Goal: Task Accomplishment & Management: Manage account settings

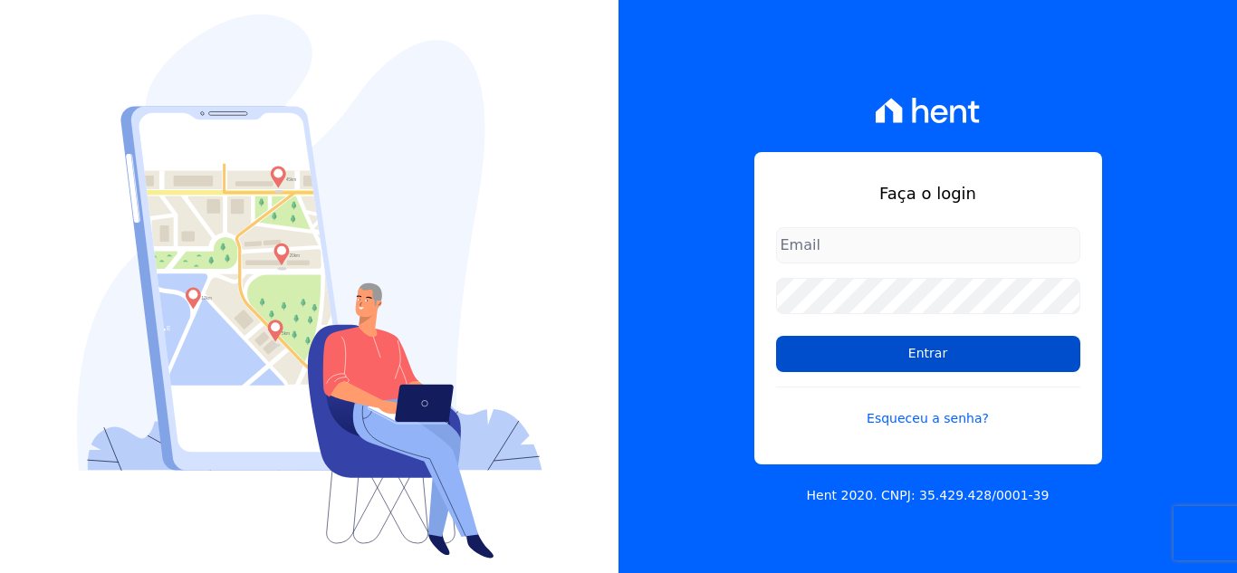
type input "[PERSON_NAME][EMAIL_ADDRESS][DOMAIN_NAME]"
click at [939, 356] on input "Entrar" at bounding box center [928, 354] width 304 height 36
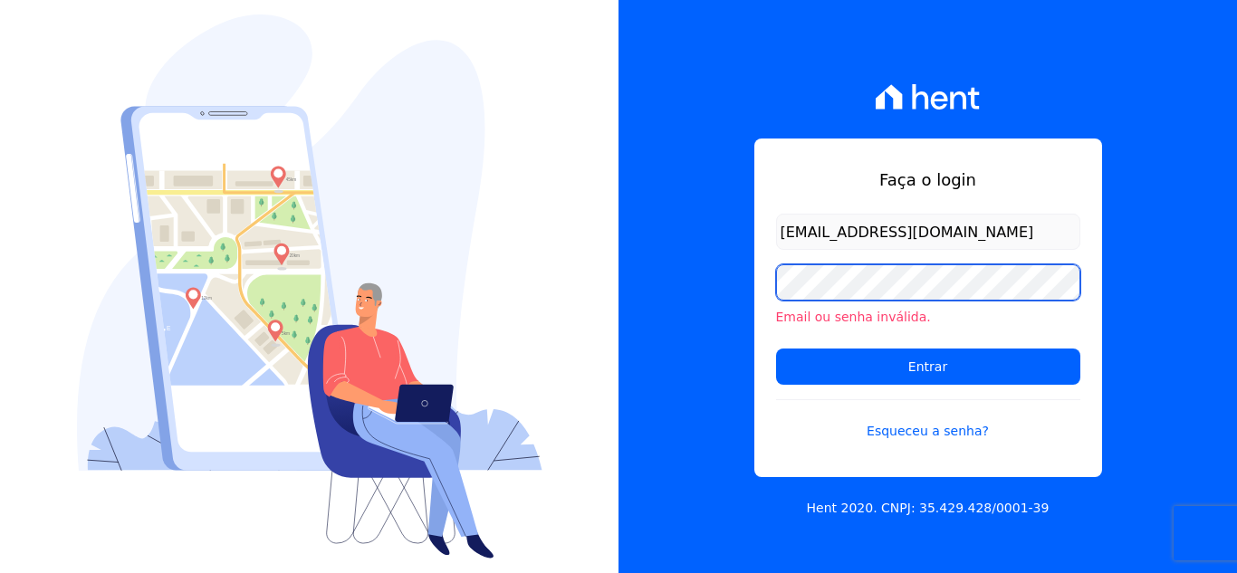
click at [740, 280] on div "Faça o login [PERSON_NAME][EMAIL_ADDRESS][DOMAIN_NAME] Email ou senha inválida.…" at bounding box center [927, 286] width 618 height 573
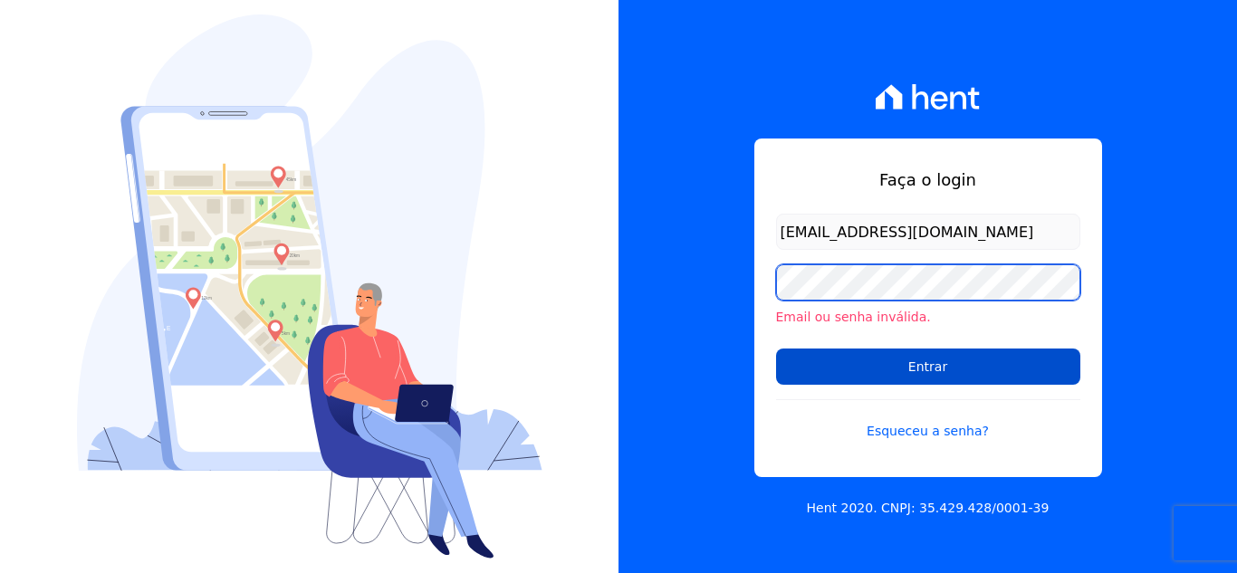
click at [776, 349] on input "Entrar" at bounding box center [928, 367] width 304 height 36
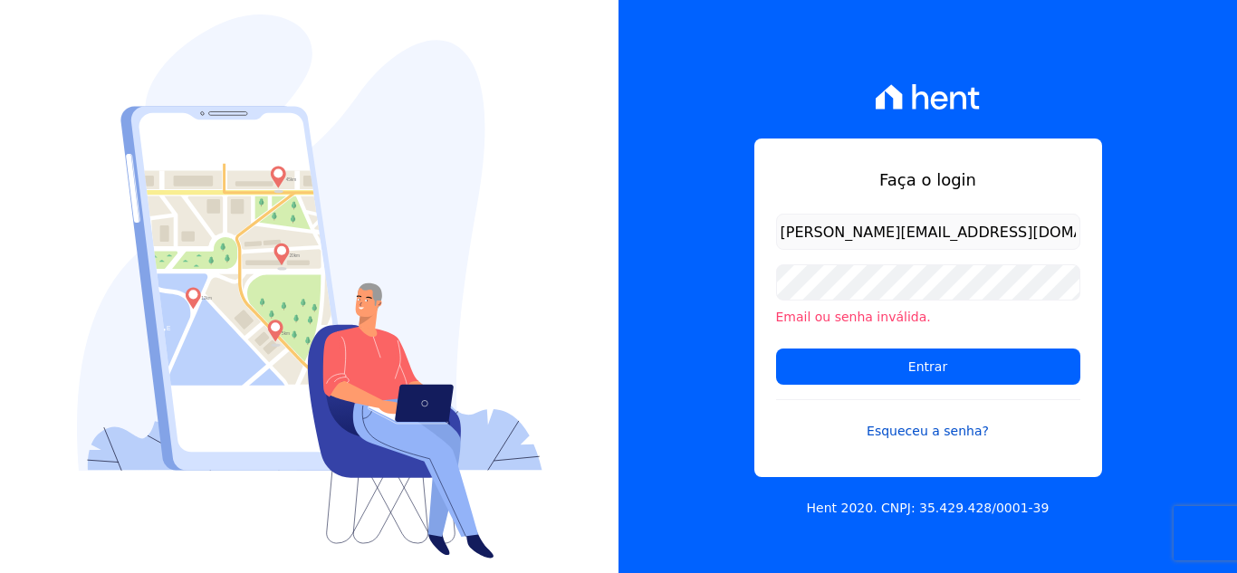
click at [943, 429] on link "Esqueceu a senha?" at bounding box center [928, 420] width 304 height 42
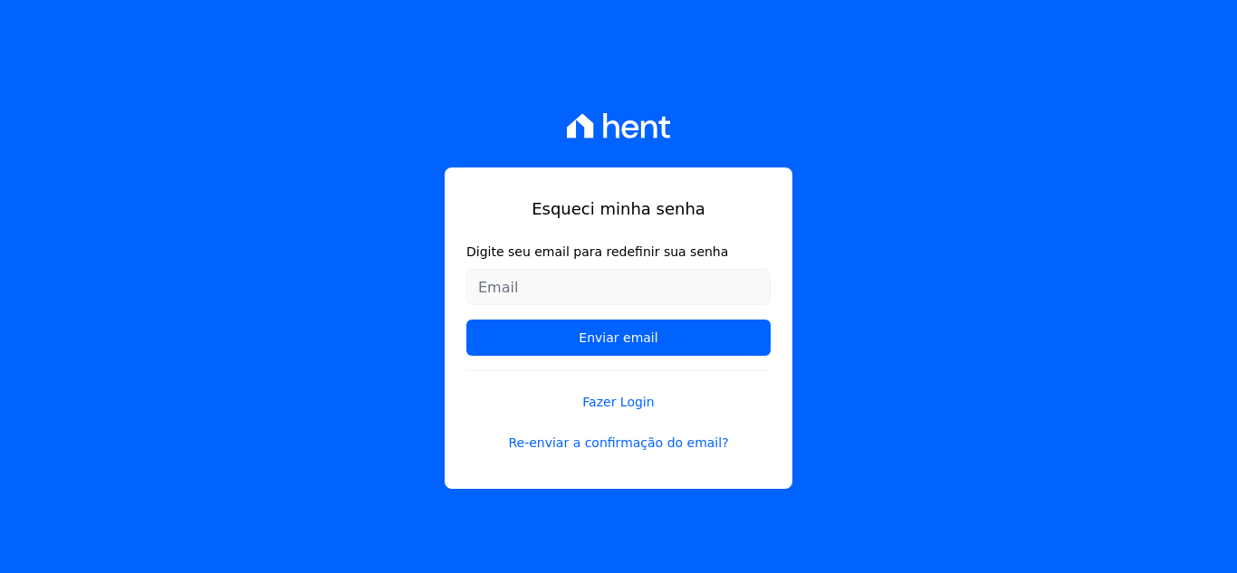
type input "[PERSON_NAME][EMAIL_ADDRESS][DOMAIN_NAME]"
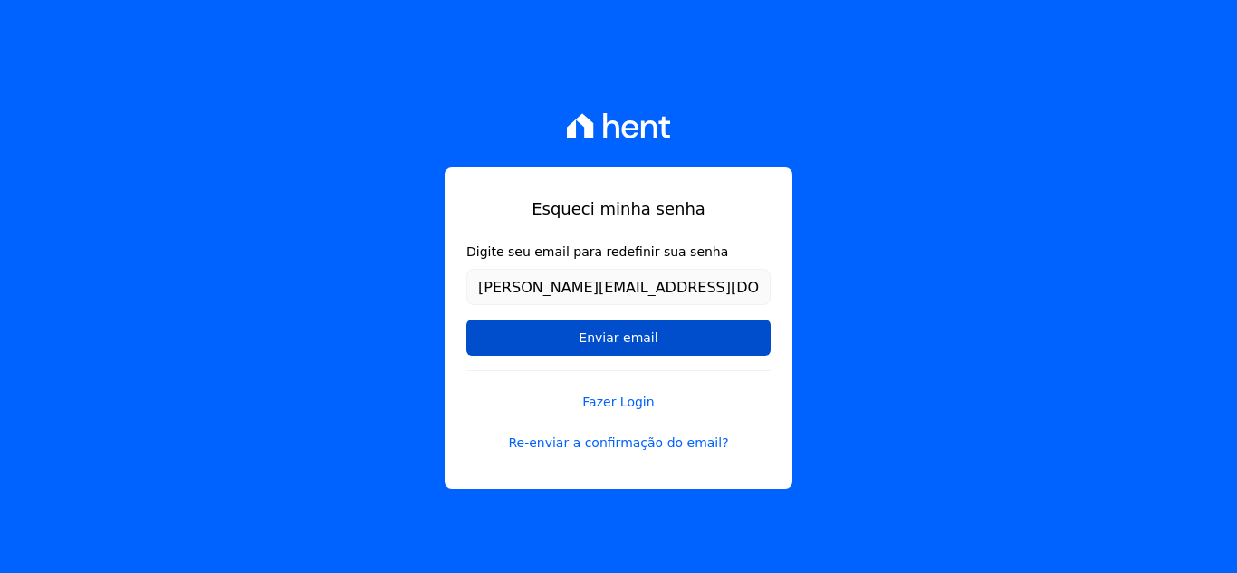
click at [615, 342] on input "Enviar email" at bounding box center [618, 338] width 304 height 36
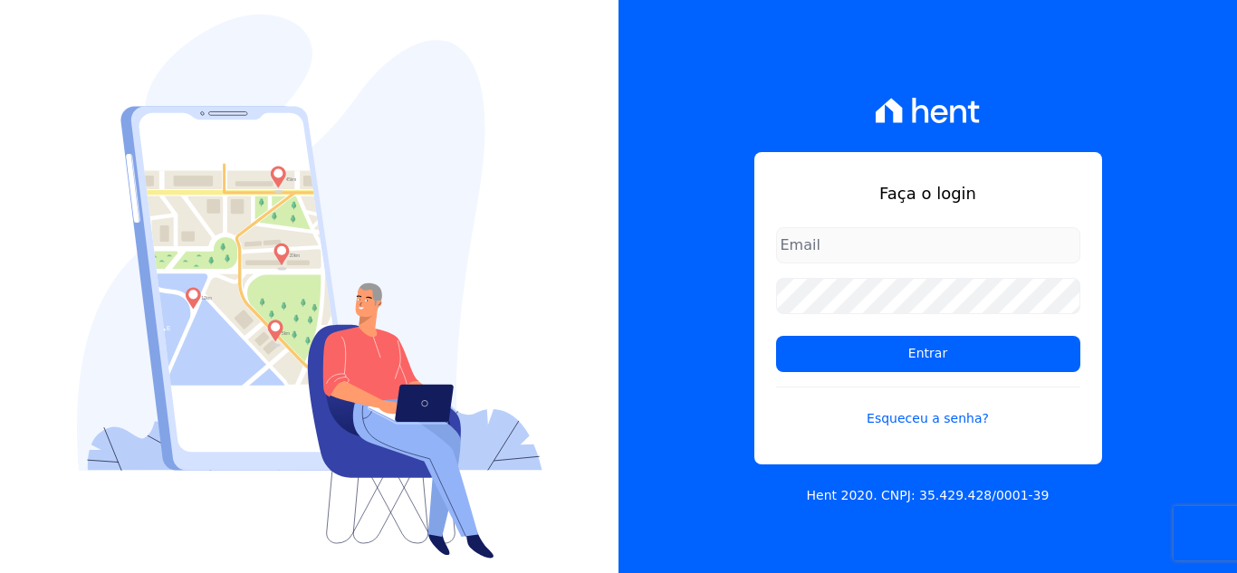
type input "[EMAIL_ADDRESS][DOMAIN_NAME]"
